Goal: Information Seeking & Learning: Learn about a topic

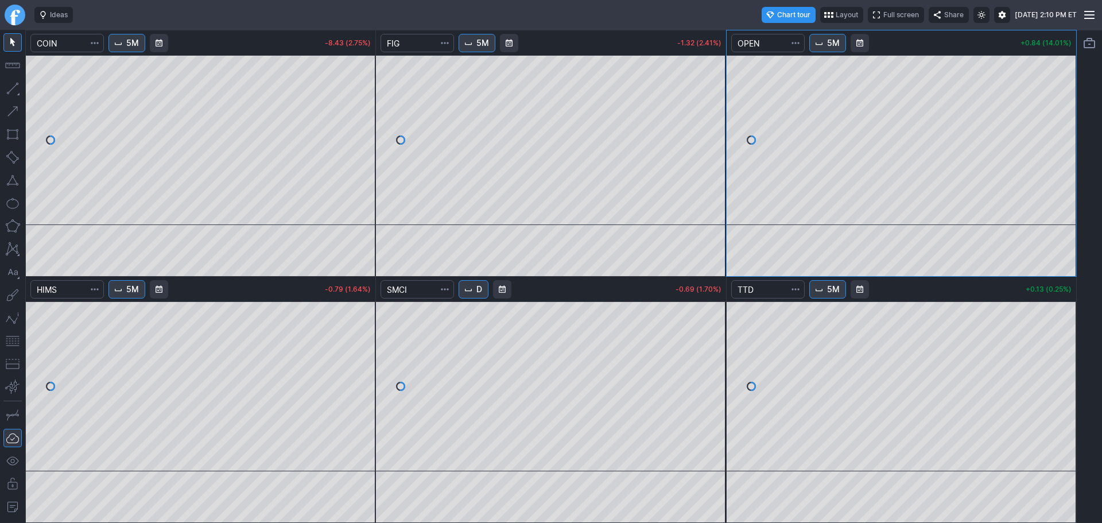
click at [17, 9] on link "Finviz.com" at bounding box center [15, 15] width 21 height 21
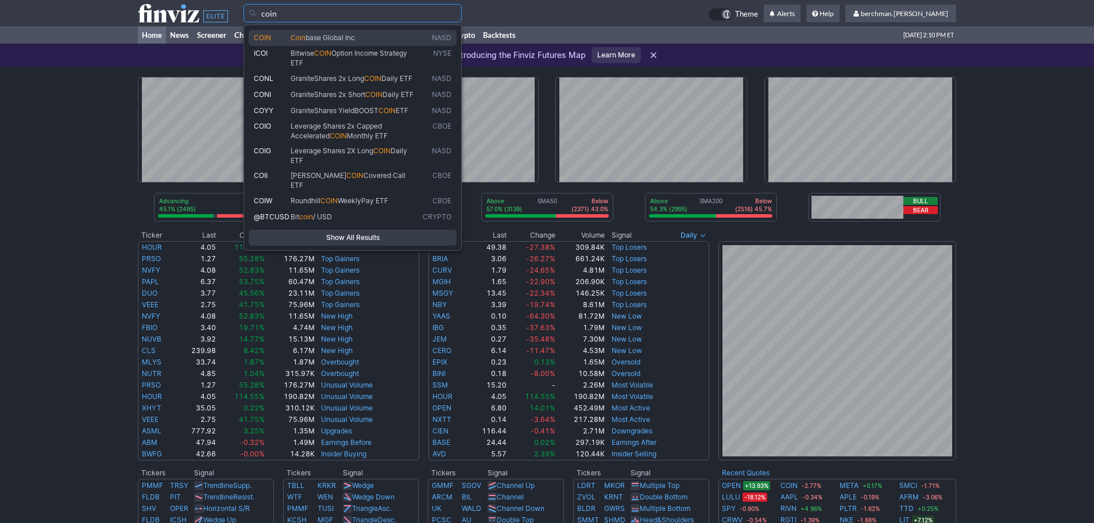
click at [324, 36] on span "base Global Inc" at bounding box center [329, 37] width 49 height 9
type input "COIN"
